Goal: Information Seeking & Learning: Learn about a topic

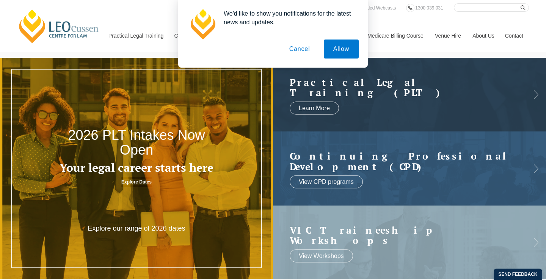
click at [299, 52] on button "Cancel" at bounding box center [300, 48] width 40 height 19
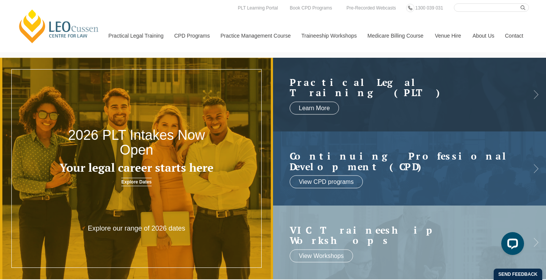
click at [122, 165] on h3 "Your legal career starts here" at bounding box center [137, 167] width 164 height 13
click at [133, 182] on link "Explore Dates" at bounding box center [136, 182] width 30 height 8
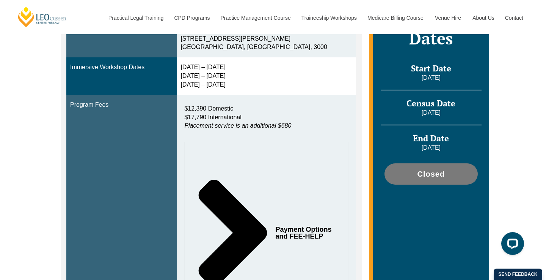
scroll to position [358, 0]
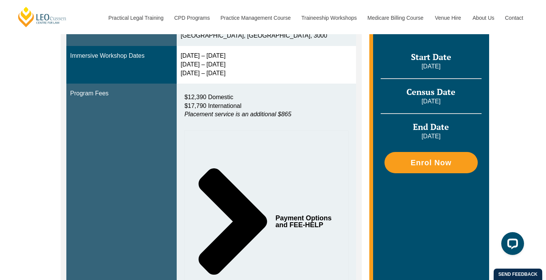
scroll to position [321, 0]
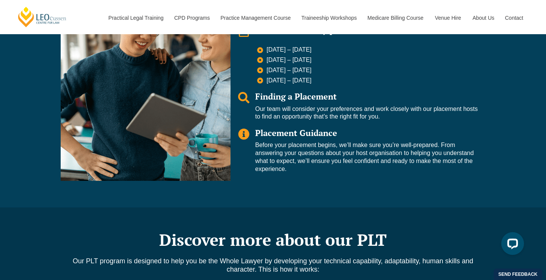
scroll to position [829, 0]
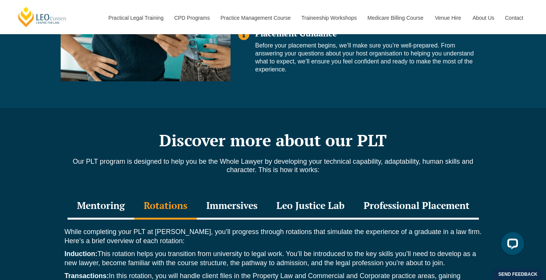
scroll to position [906, 0]
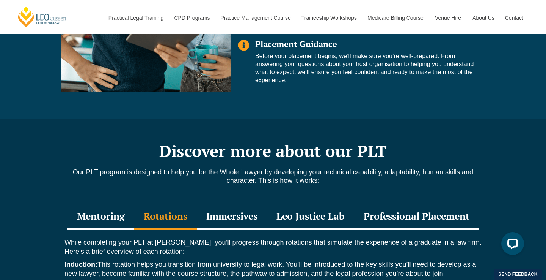
click at [243, 203] on div "Immersives" at bounding box center [232, 216] width 70 height 27
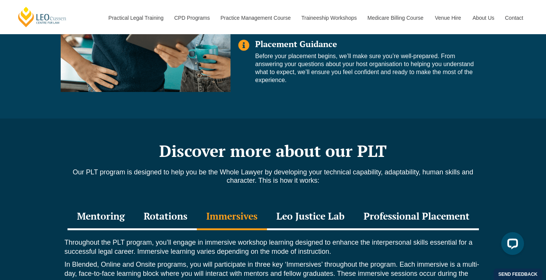
click at [312, 203] on div "Leo Justice Lab" at bounding box center [310, 216] width 87 height 27
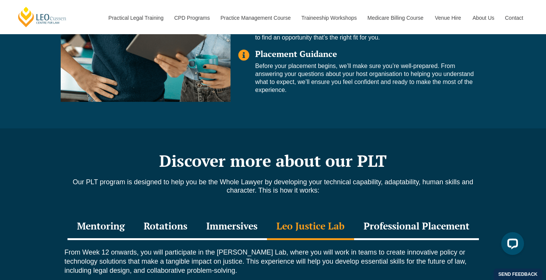
scroll to position [890, 0]
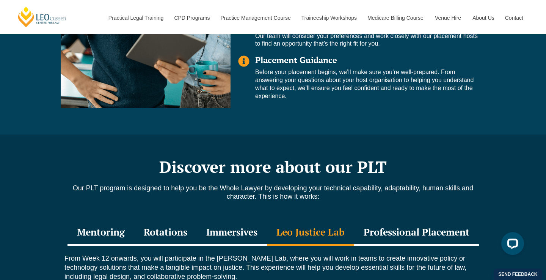
click at [414, 219] on div "Professional Placement" at bounding box center [416, 232] width 125 height 27
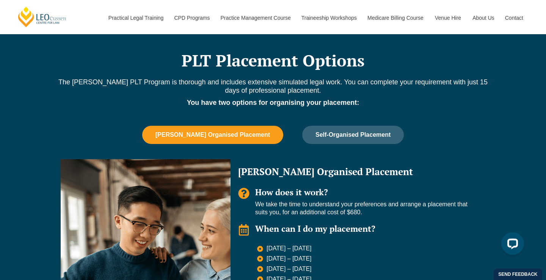
scroll to position [502, 0]
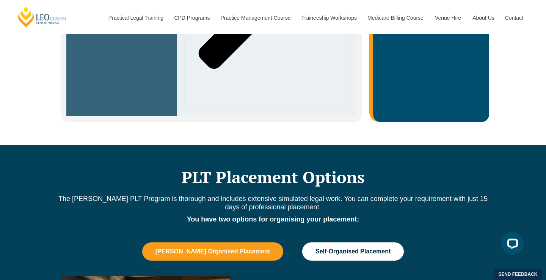
click at [324, 242] on button "Self-Organised Placement" at bounding box center [353, 251] width 102 height 18
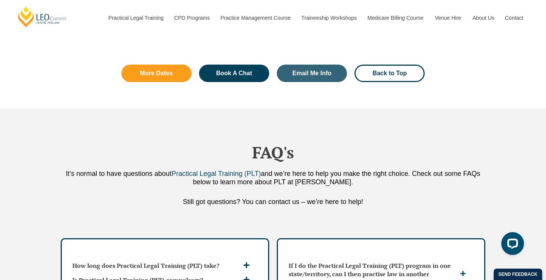
scroll to position [2046, 0]
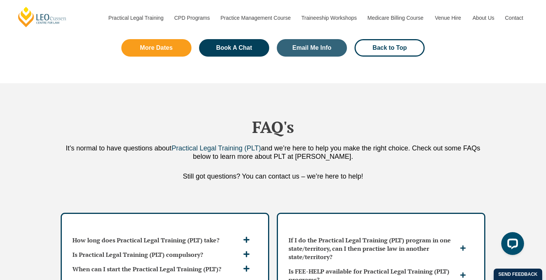
scroll to position [2058, 0]
